Goal: Register for event/course

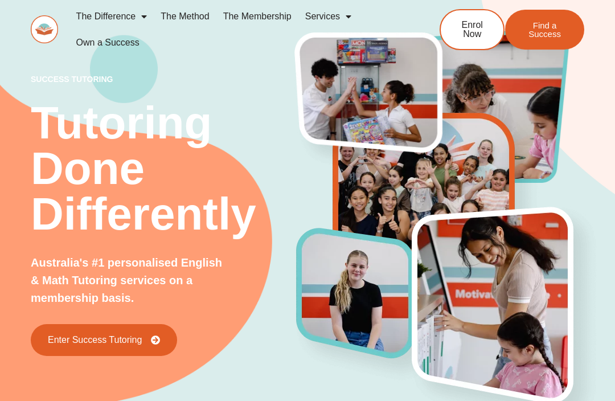
click at [68, 346] on link "Enter Success Tutoring" at bounding box center [104, 340] width 146 height 32
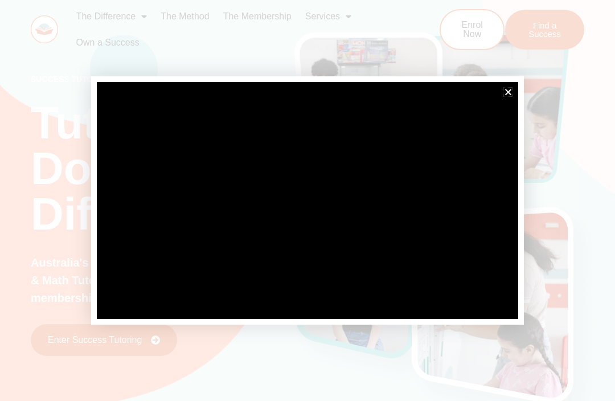
click at [506, 93] on icon "Close" at bounding box center [508, 92] width 9 height 9
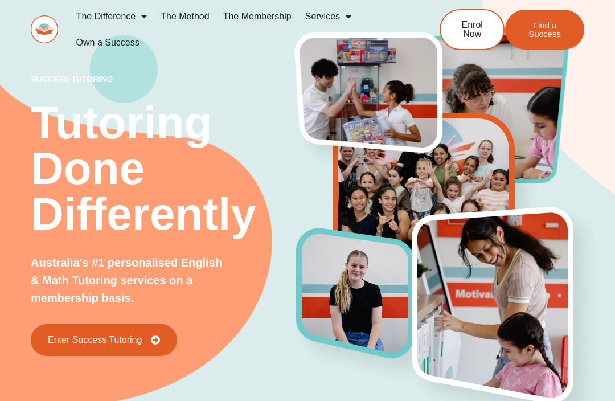
click at [331, 18] on link "Services" at bounding box center [328, 16] width 60 height 26
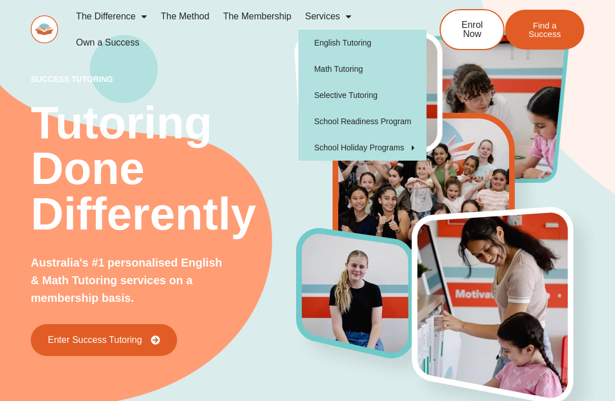
click at [483, 36] on span "Enrol Now" at bounding box center [472, 30] width 28 height 18
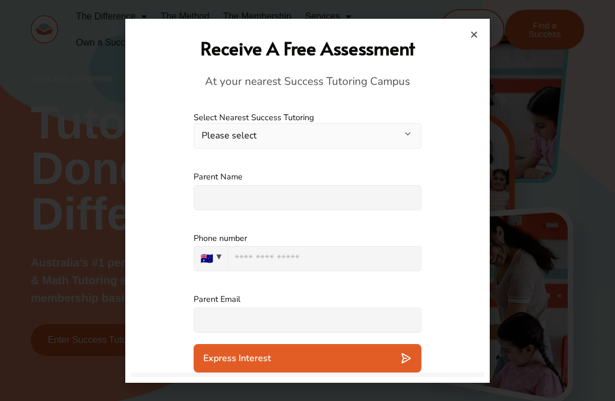
click at [204, 138] on button "Please select" at bounding box center [308, 136] width 228 height 26
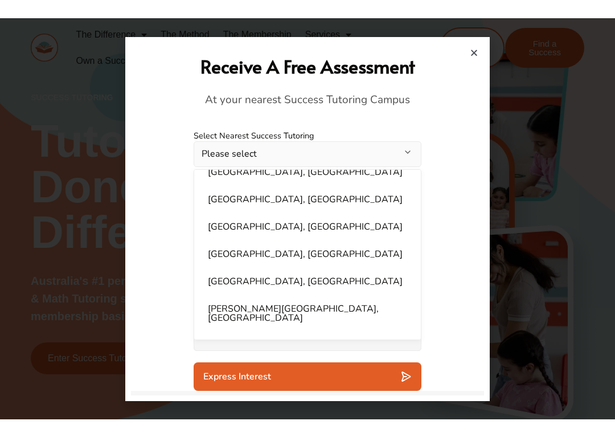
scroll to position [236, 0]
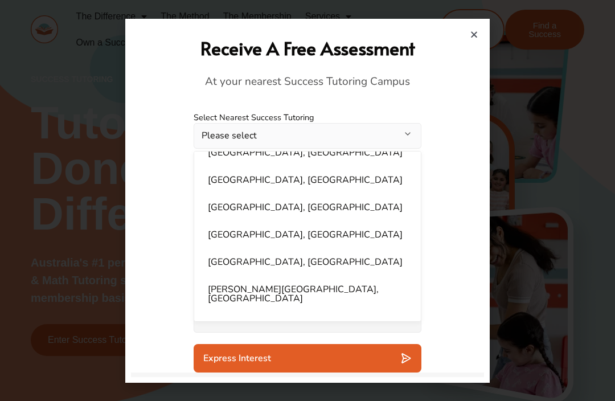
click at [208, 179] on li "Ellenbrook, WA" at bounding box center [307, 180] width 213 height 23
select select "**********"
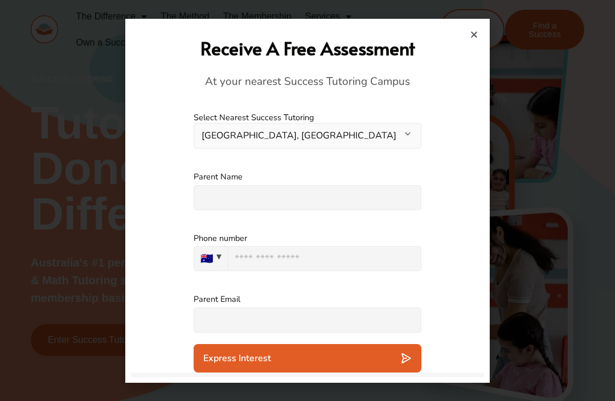
click at [214, 194] on input "text" at bounding box center [308, 197] width 228 height 25
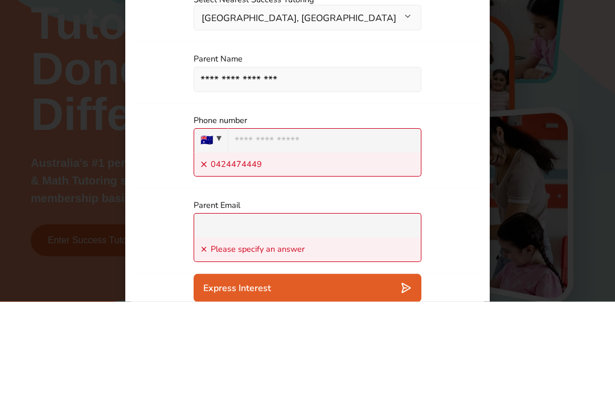
type input "**********"
click at [348, 228] on input "tel" at bounding box center [325, 240] width 194 height 24
type input "**********"
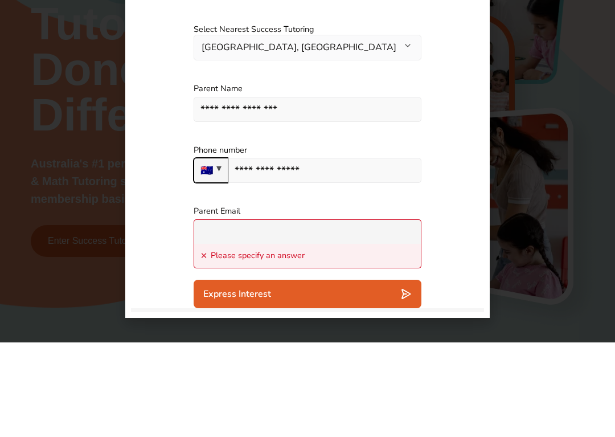
scroll to position [10, 0]
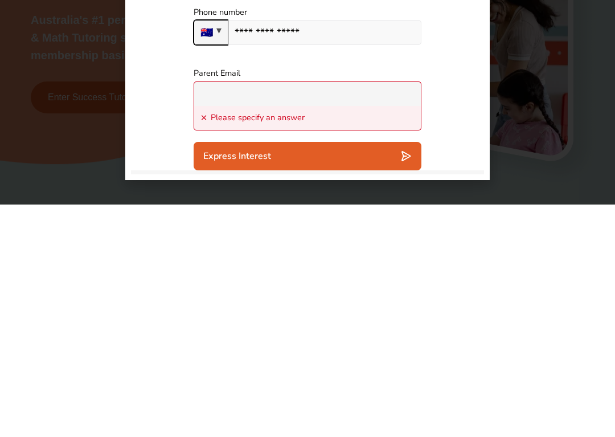
click at [215, 314] on input "text" at bounding box center [308, 326] width 228 height 24
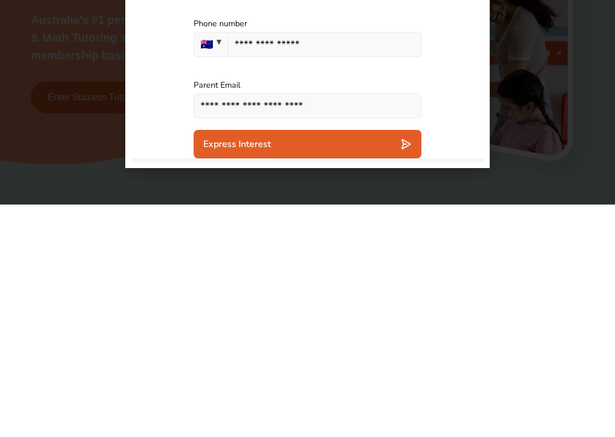
type input "**********"
click at [220, 371] on span "Express Interest" at bounding box center [237, 376] width 68 height 11
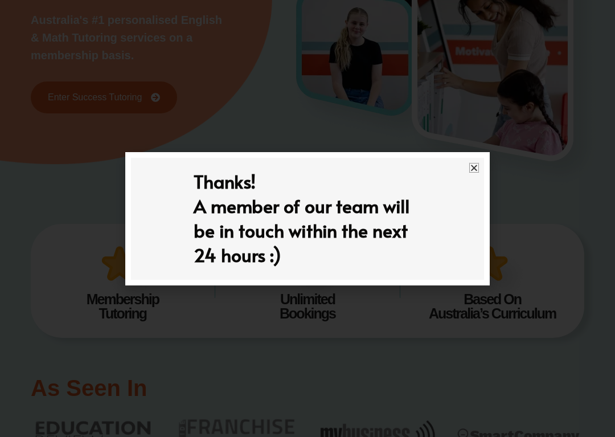
click at [472, 163] on icon "Close" at bounding box center [474, 167] width 9 height 9
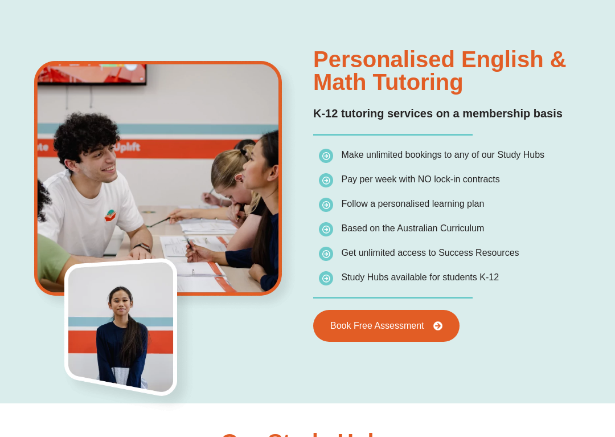
scroll to position [716, 0]
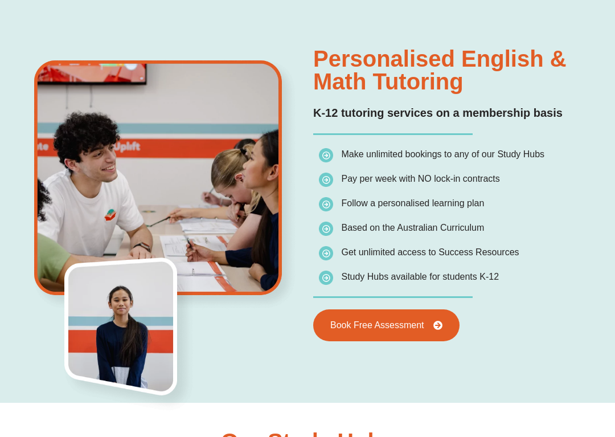
click at [391, 322] on span "Book Free Assessment" at bounding box center [377, 325] width 94 height 9
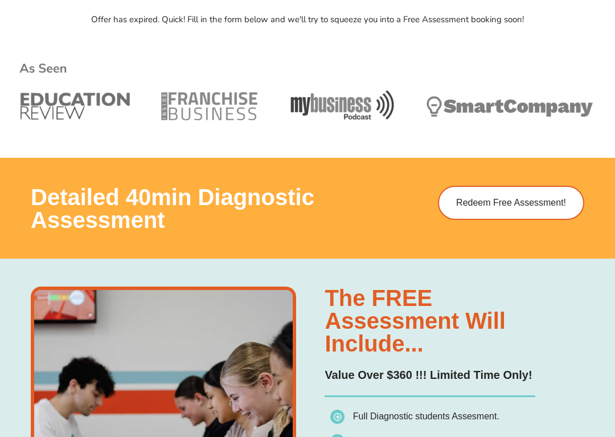
scroll to position [512, 0]
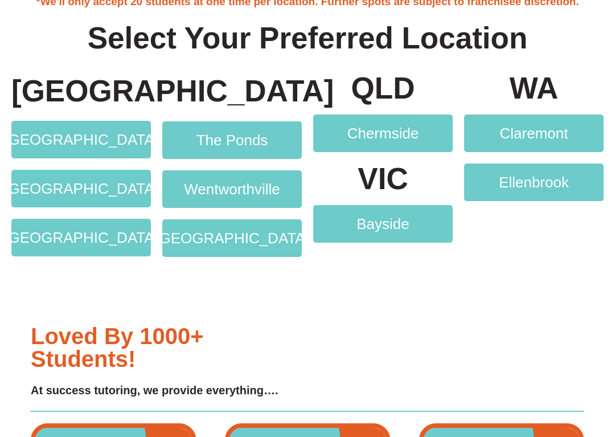
scroll to position [2103, 0]
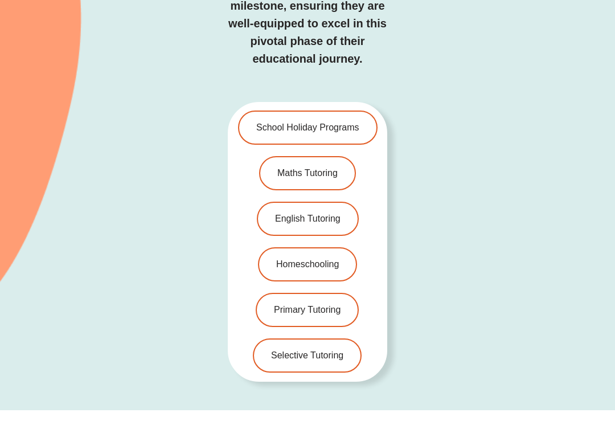
scroll to position [2446, 0]
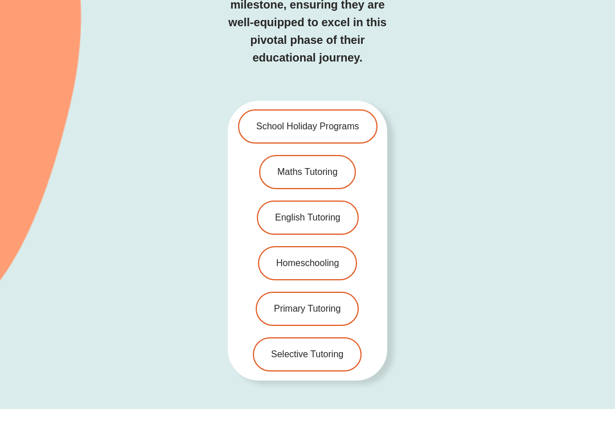
click at [296, 201] on link "English Tutoring" at bounding box center [308, 218] width 102 height 34
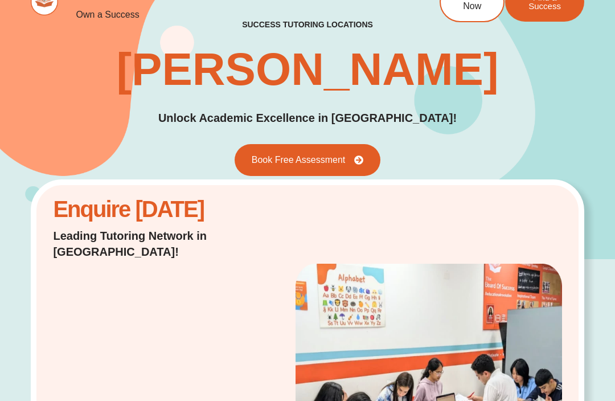
scroll to position [0, 0]
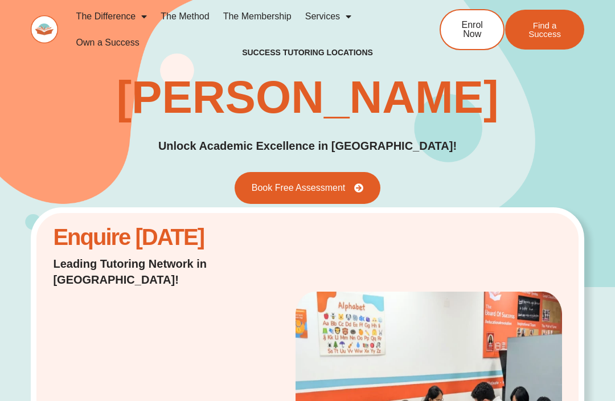
click at [549, 34] on span "Find a Success" at bounding box center [544, 29] width 45 height 17
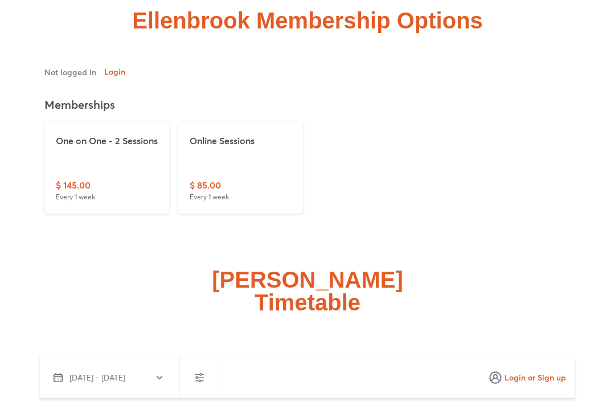
scroll to position [2863, 0]
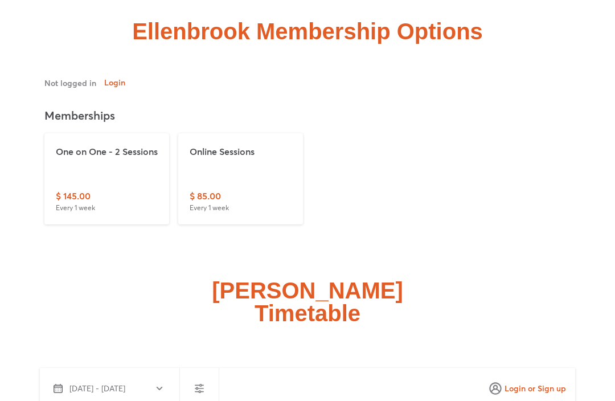
click at [204, 203] on p "Every 1 week" at bounding box center [209, 208] width 39 height 10
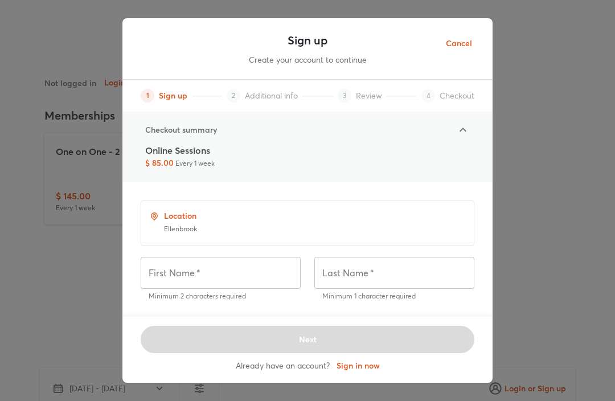
click at [453, 42] on span "Cancel" at bounding box center [459, 43] width 26 height 14
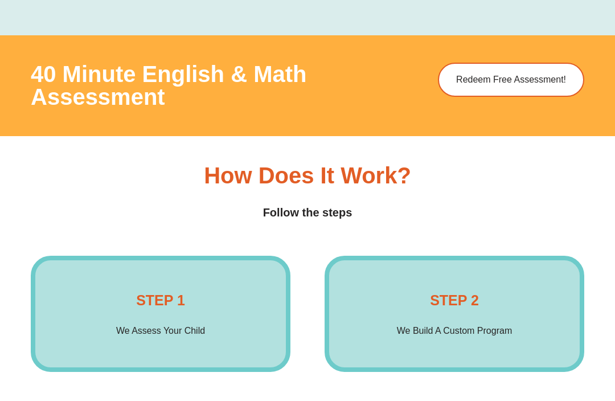
scroll to position [1454, 0]
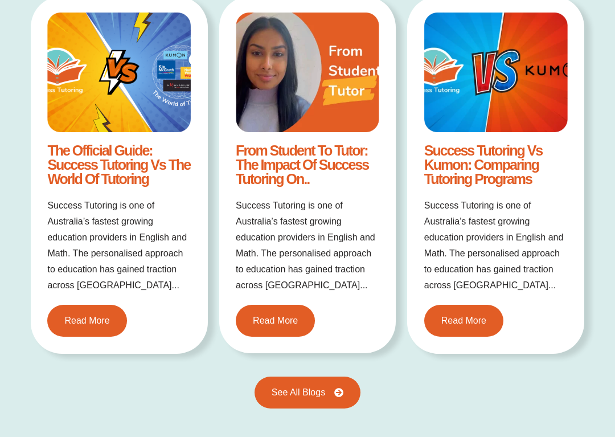
scroll to position [2099, 0]
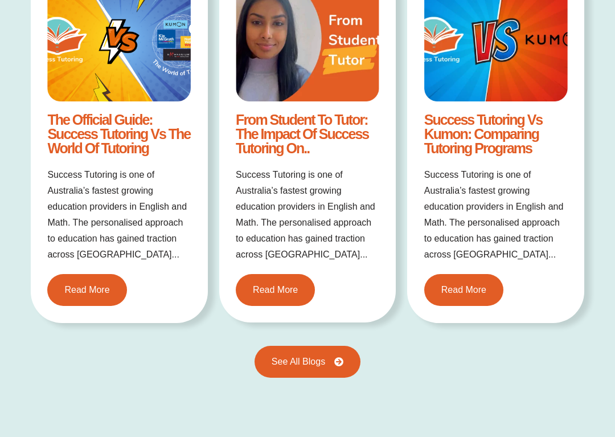
click at [294, 370] on link "See All Blogs" at bounding box center [308, 362] width 106 height 32
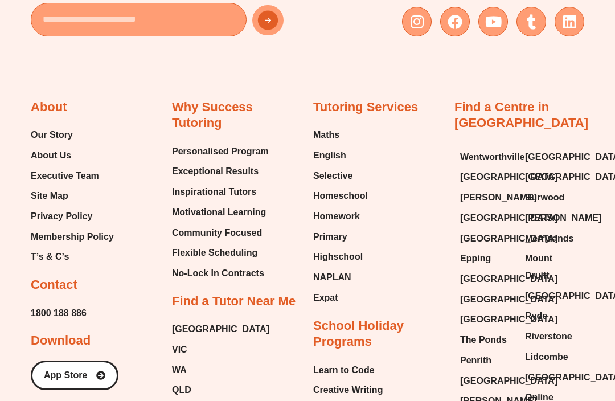
scroll to position [1528, 0]
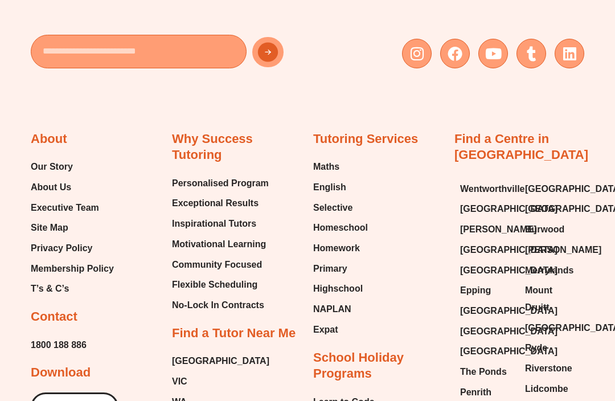
click at [330, 301] on span "NAPLAN" at bounding box center [332, 309] width 38 height 17
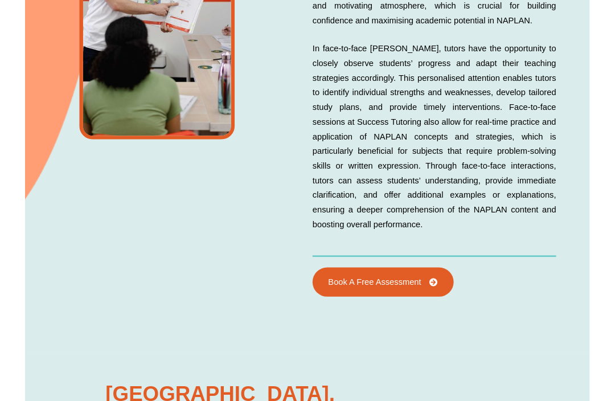
scroll to position [2393, 0]
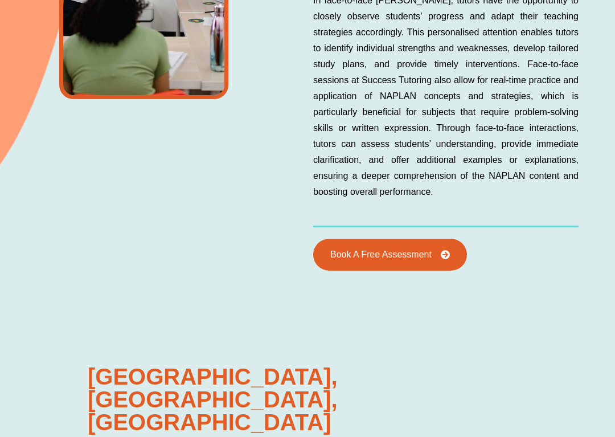
click at [359, 262] on link "Book A Free Assessment" at bounding box center [390, 255] width 154 height 32
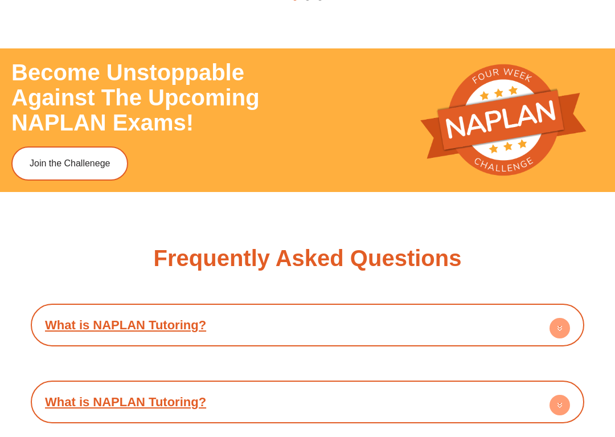
scroll to position [5354, 0]
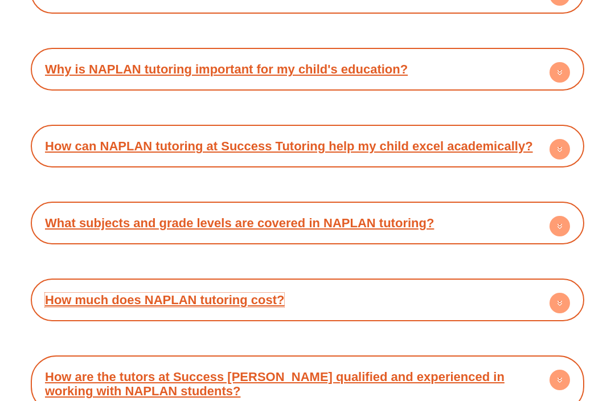
click at [91, 293] on link "How much does NAPLAN tutoring cost?" at bounding box center [164, 300] width 239 height 14
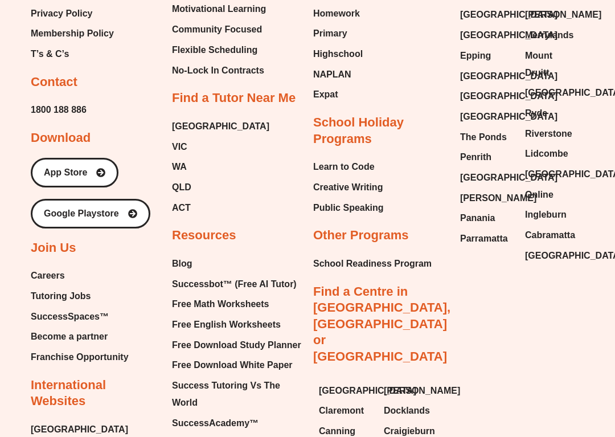
scroll to position [6773, 0]
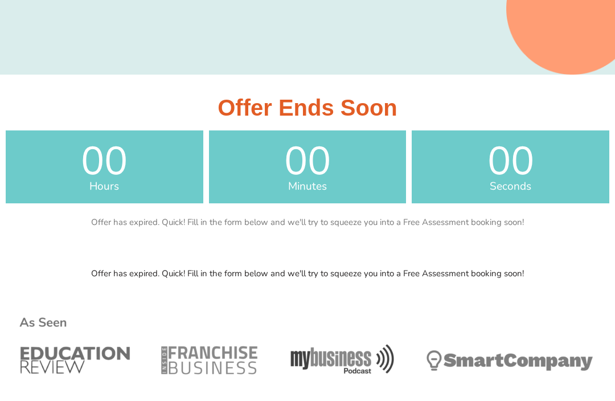
scroll to position [237, 0]
